Goal: Task Accomplishment & Management: Use online tool/utility

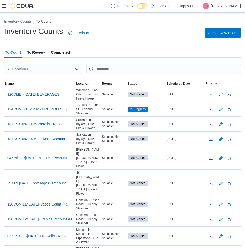
scroll to position [339, 0]
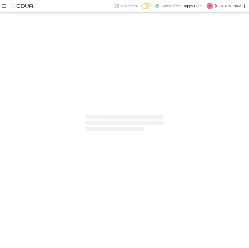
click at [3, 5] on icon at bounding box center [4, 6] width 4 height 4
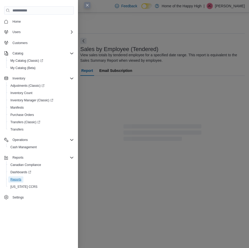
drag, startPoint x: 18, startPoint y: 180, endPoint x: 60, endPoint y: 155, distance: 49.0
click at [17, 180] on span "Reports" at bounding box center [15, 179] width 11 height 4
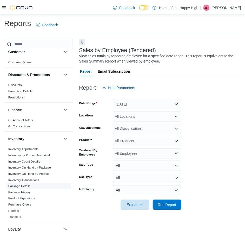
scroll to position [130, 0]
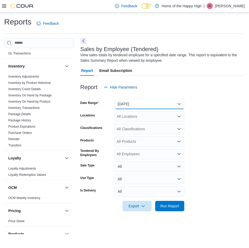
click at [150, 106] on button "[DATE]" at bounding box center [150, 104] width 70 height 10
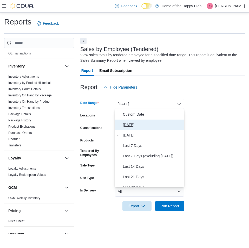
click at [140, 119] on button "[DATE]" at bounding box center [150, 124] width 70 height 10
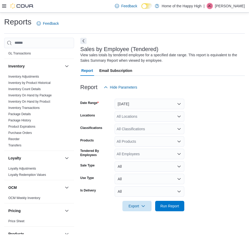
click at [192, 91] on div "Report Hide Parameters" at bounding box center [162, 87] width 165 height 10
click at [141, 102] on button "[DATE]" at bounding box center [150, 104] width 70 height 10
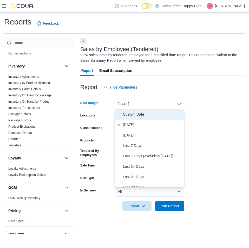
click at [165, 112] on span "Custom Date" at bounding box center [152, 114] width 59 height 6
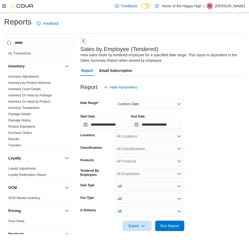
click at [203, 46] on div "Sales by Employee (Tendered) View sales totals by tendered employee for a speci…" at bounding box center [161, 54] width 162 height 17
click at [153, 84] on div "Report Hide Parameters" at bounding box center [162, 87] width 165 height 10
click at [140, 106] on button "Custom Date" at bounding box center [150, 104] width 70 height 10
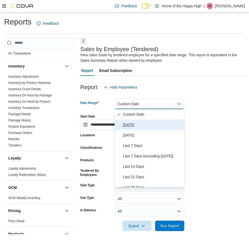
click at [138, 128] on button "[DATE]" at bounding box center [150, 124] width 70 height 10
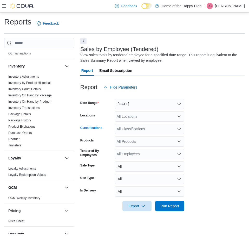
click at [138, 128] on div "All Classifications" at bounding box center [150, 129] width 70 height 10
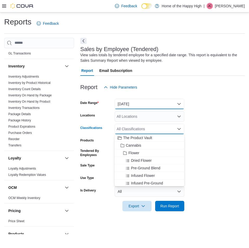
click at [141, 104] on button "[DATE]" at bounding box center [150, 104] width 70 height 10
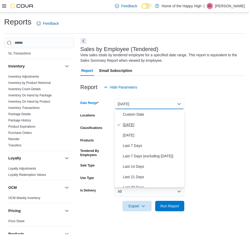
click at [142, 128] on button "[DATE]" at bounding box center [150, 124] width 70 height 10
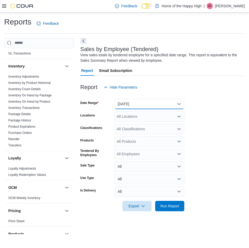
click at [147, 104] on button "[DATE]" at bounding box center [150, 104] width 70 height 10
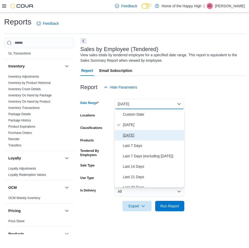
click at [134, 134] on span "[DATE]" at bounding box center [152, 135] width 59 height 6
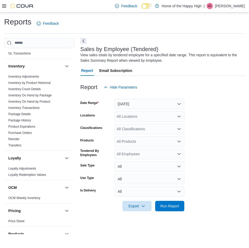
click at [208, 104] on form "Date Range [DATE] Locations All Locations Classifications All Classifications P…" at bounding box center [162, 151] width 165 height 119
click at [134, 114] on div "All Locations" at bounding box center [150, 116] width 70 height 10
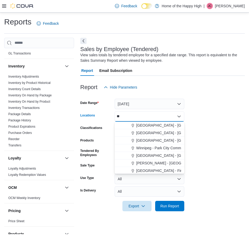
type input "*"
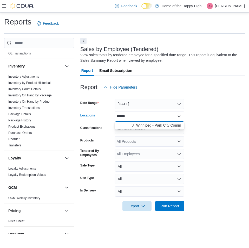
type input "******"
click at [154, 128] on button "Winnipeg - Park City Commons - Fire & Flower" at bounding box center [150, 125] width 70 height 8
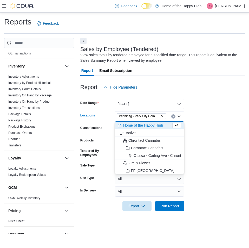
click at [181, 104] on button "[DATE]" at bounding box center [150, 104] width 70 height 10
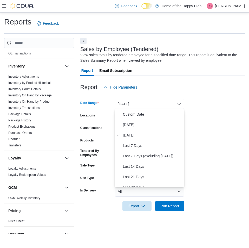
click at [218, 146] on form "Date Range [DATE] Locations [GEOGRAPHIC_DATA] - [GEOGRAPHIC_DATA] - Fire & Flow…" at bounding box center [162, 151] width 165 height 119
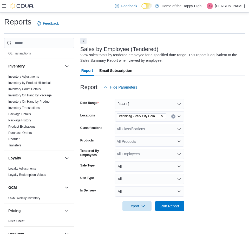
click at [171, 208] on span "Run Report" at bounding box center [169, 205] width 19 height 5
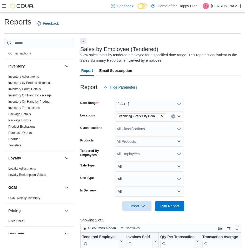
click at [223, 143] on form "Date Range [DATE] Locations [GEOGRAPHIC_DATA] - [GEOGRAPHIC_DATA] - Fire & Flow…" at bounding box center [160, 151] width 161 height 119
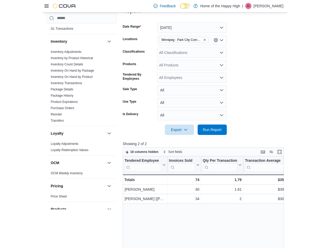
scroll to position [78, 0]
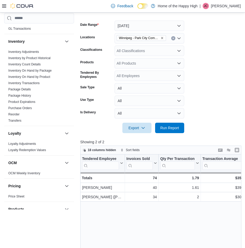
click at [172, 120] on div at bounding box center [160, 120] width 161 height 4
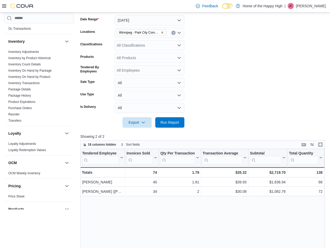
click at [245, 55] on form "Date Range [DATE] Locations [GEOGRAPHIC_DATA] - [GEOGRAPHIC_DATA] - Fire & Flow…" at bounding box center [202, 68] width 245 height 119
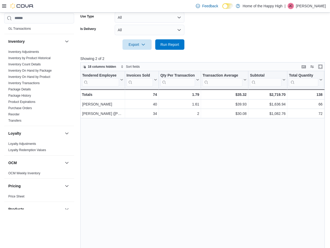
scroll to position [156, 0]
drag, startPoint x: 276, startPoint y: 158, endPoint x: 274, endPoint y: 138, distance: 20.3
click at [249, 156] on div "Tendered Employee Click to view column header actions Invoices Sold Click to vi…" at bounding box center [203, 165] width 247 height 189
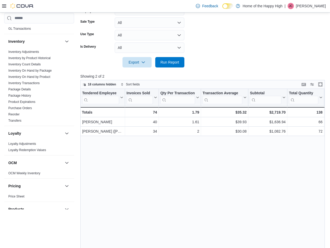
scroll to position [130, 0]
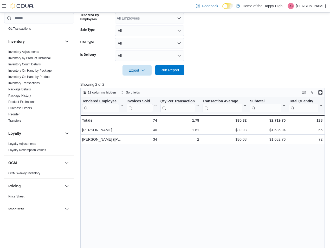
click at [173, 70] on span "Run Report" at bounding box center [169, 69] width 19 height 5
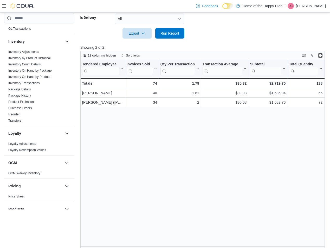
scroll to position [172, 0]
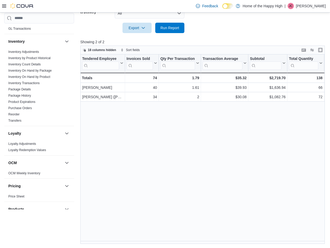
drag, startPoint x: 220, startPoint y: 161, endPoint x: 191, endPoint y: 147, distance: 32.8
click at [213, 161] on div "Tendered Employee Click to view column header actions Invoices Sold Click to vi…" at bounding box center [203, 148] width 247 height 189
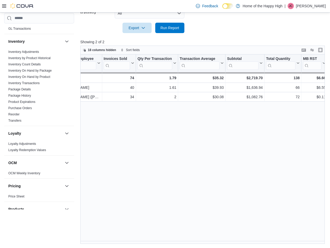
click at [249, 192] on div "Tendered Employee Click to view column header actions Invoices Sold Click to vi…" at bounding box center [203, 148] width 247 height 189
click at [194, 145] on div "Tendered Employee Click to view column header actions Invoices Sold Click to vi…" at bounding box center [203, 148] width 247 height 189
click at [249, 184] on div "Tendered Employee Click to view column header actions Invoices Sold Click to vi…" at bounding box center [203, 148] width 247 height 189
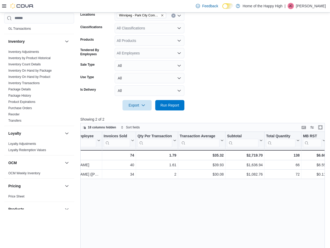
scroll to position [0, 0]
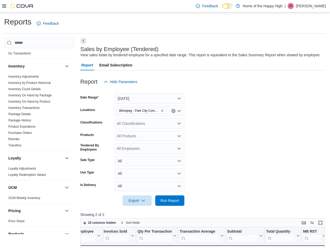
click at [172, 90] on div at bounding box center [202, 90] width 245 height 6
click at [153, 97] on button "[DATE]" at bounding box center [150, 98] width 70 height 10
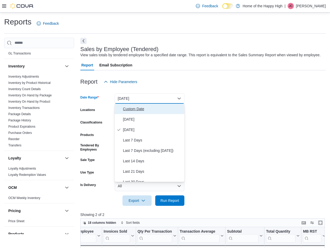
click at [143, 108] on span "Custom Date" at bounding box center [152, 109] width 59 height 6
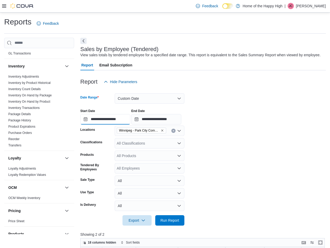
click at [124, 117] on input "**********" at bounding box center [105, 119] width 50 height 10
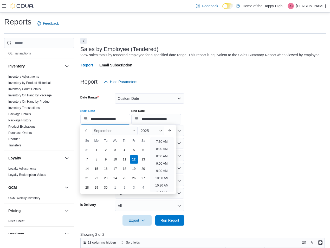
scroll to position [120, 0]
click at [165, 165] on li "10:00 AM" at bounding box center [161, 166] width 17 height 6
type input "**********"
click at [240, 117] on div "**********" at bounding box center [202, 115] width 245 height 20
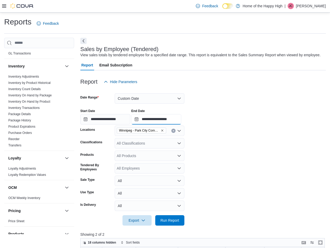
click at [170, 115] on input "**********" at bounding box center [156, 119] width 50 height 10
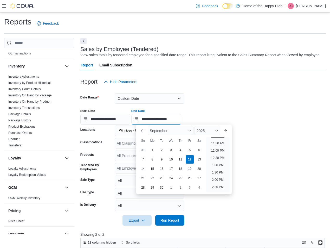
scroll to position [139, 0]
click at [223, 163] on li "11:00 AM" at bounding box center [217, 162] width 17 height 6
type input "**********"
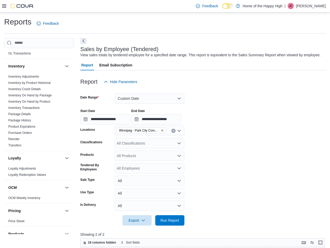
drag, startPoint x: 280, startPoint y: 127, endPoint x: 194, endPoint y: 167, distance: 94.4
click at [249, 128] on form "**********" at bounding box center [202, 156] width 245 height 138
click at [183, 217] on button "Run Report" at bounding box center [169, 220] width 29 height 10
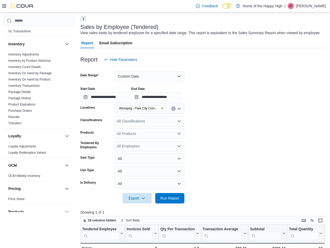
scroll to position [52, 0]
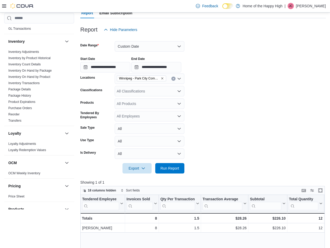
click at [231, 78] on form "**********" at bounding box center [202, 104] width 245 height 138
drag, startPoint x: 171, startPoint y: 171, endPoint x: 219, endPoint y: 144, distance: 55.0
click at [171, 172] on span "Run Report" at bounding box center [169, 168] width 23 height 10
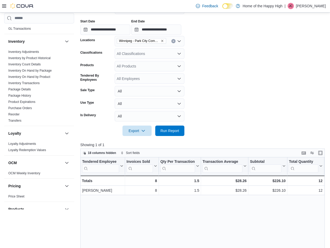
scroll to position [78, 0]
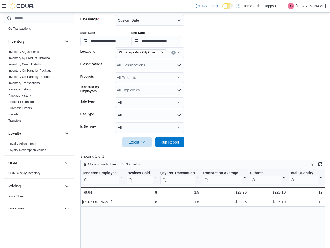
click at [115, 48] on div "Winnipeg - Park City Commons - Fire & Flower" at bounding box center [150, 52] width 70 height 10
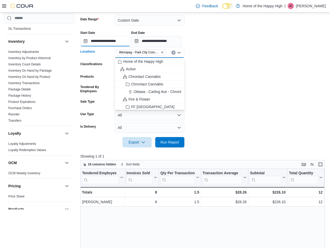
click at [121, 40] on input "**********" at bounding box center [105, 41] width 50 height 10
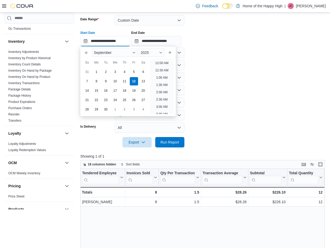
scroll to position [162, 0]
click at [162, 61] on li "11:00 AM" at bounding box center [161, 61] width 17 height 6
type input "**********"
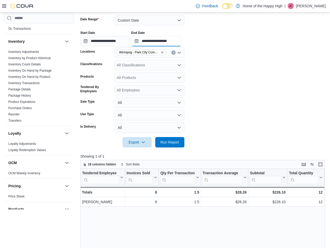
click at [159, 43] on input "**********" at bounding box center [156, 41] width 50 height 10
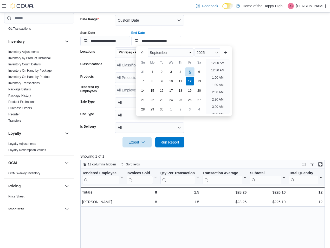
scroll to position [176, 0]
click at [225, 63] on li "12:00 PM" at bounding box center [217, 61] width 17 height 6
type input "**********"
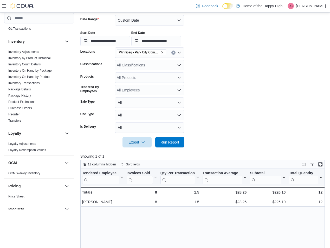
click at [249, 76] on form "**********" at bounding box center [202, 78] width 245 height 138
click at [168, 141] on span "Run Report" at bounding box center [169, 141] width 19 height 5
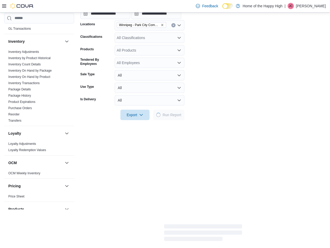
scroll to position [156, 0]
